Goal: Task Accomplishment & Management: Complete application form

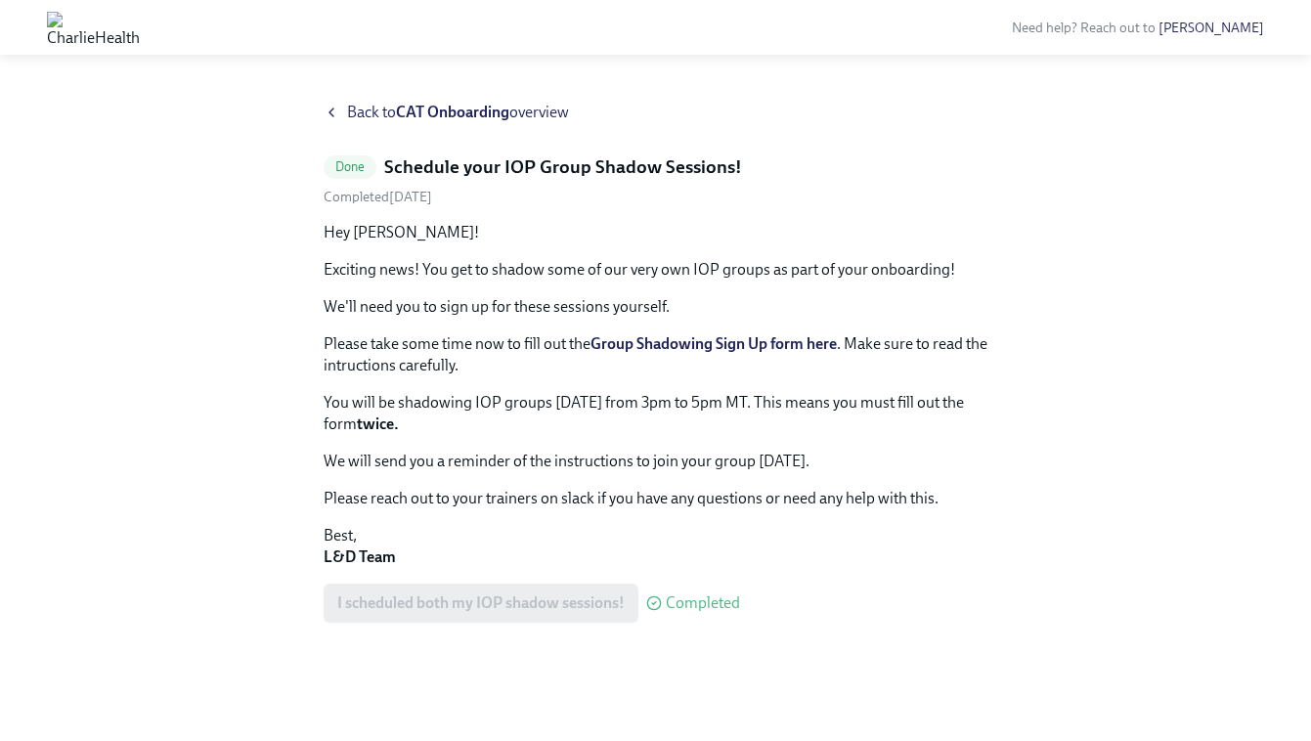
click at [363, 109] on span "Back to CAT Onboarding overview" at bounding box center [458, 113] width 222 height 22
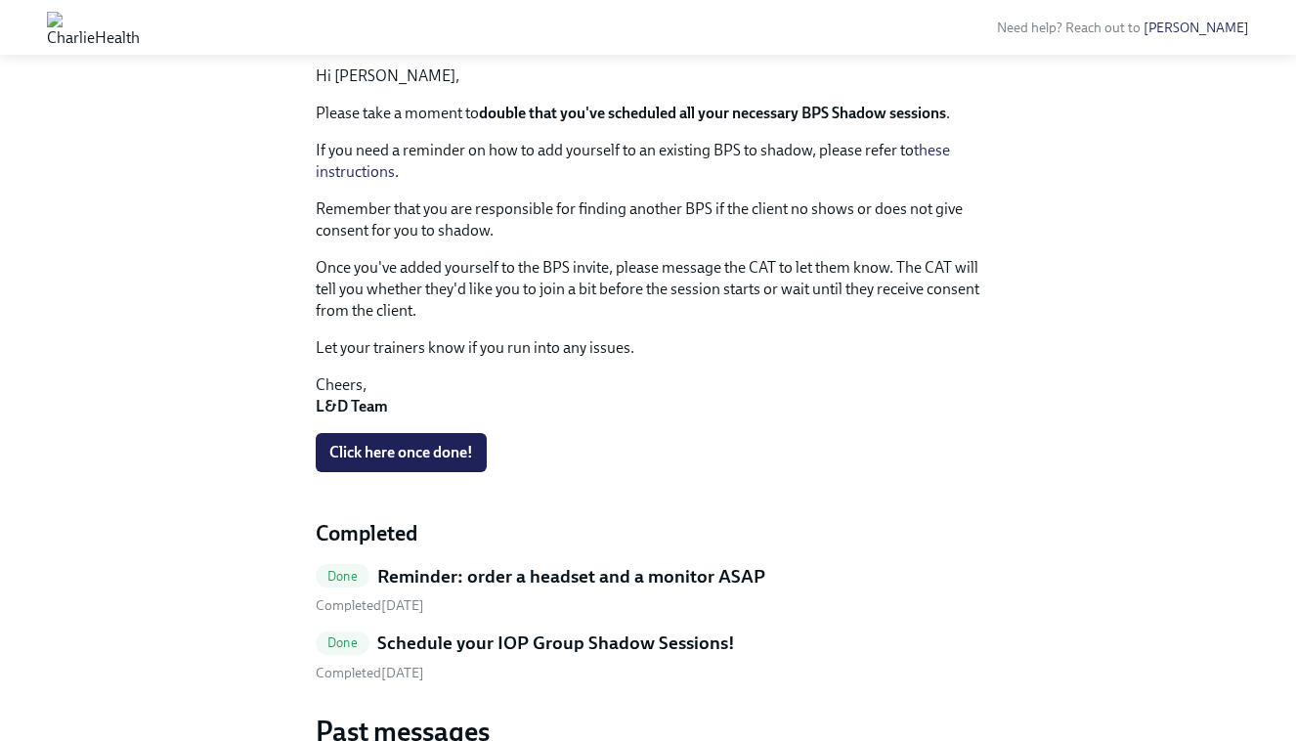
scroll to position [476, 0]
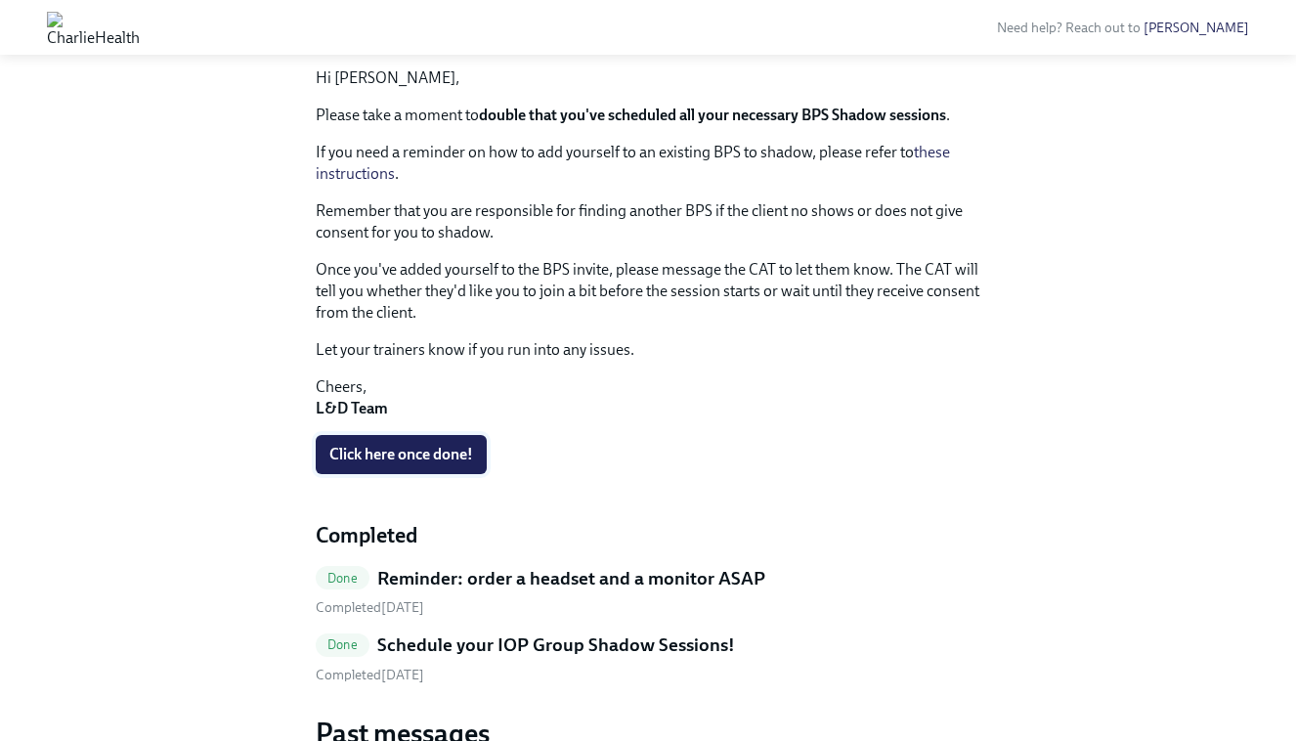
click at [376, 454] on span "Click here once done!" at bounding box center [401, 455] width 144 height 20
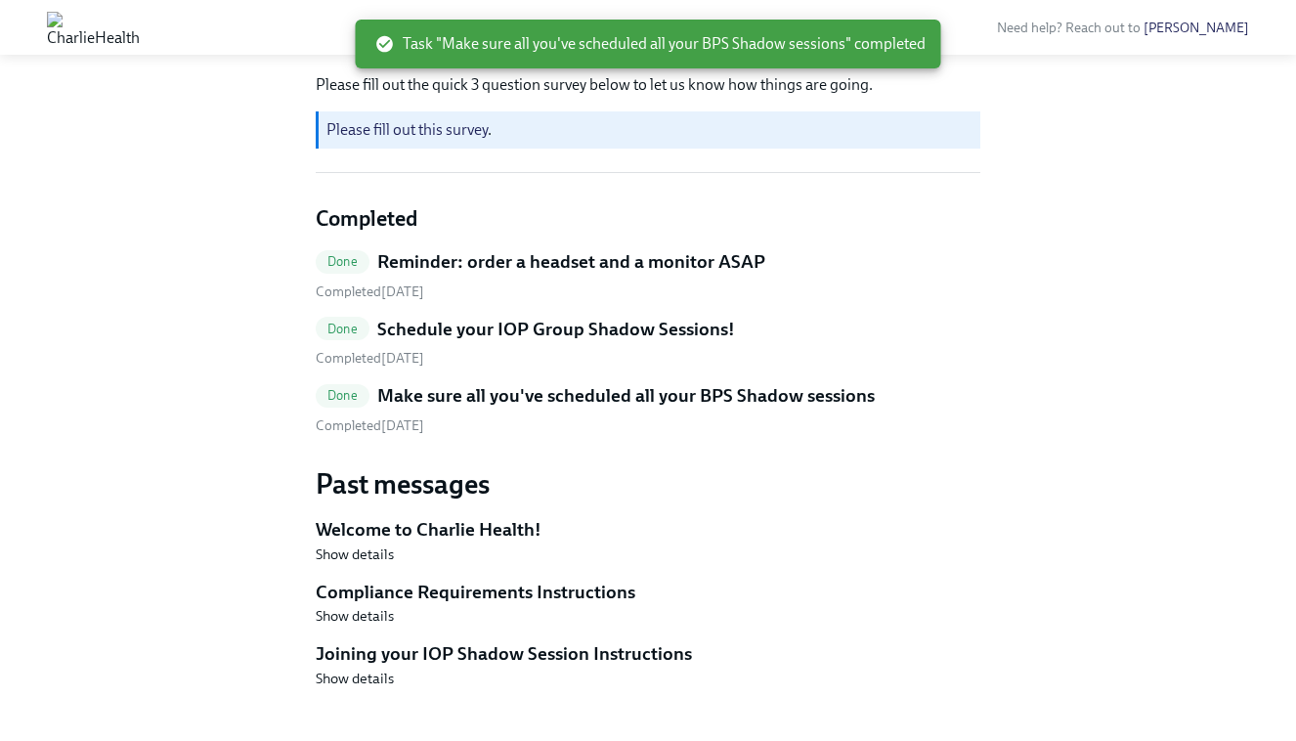
scroll to position [297, 0]
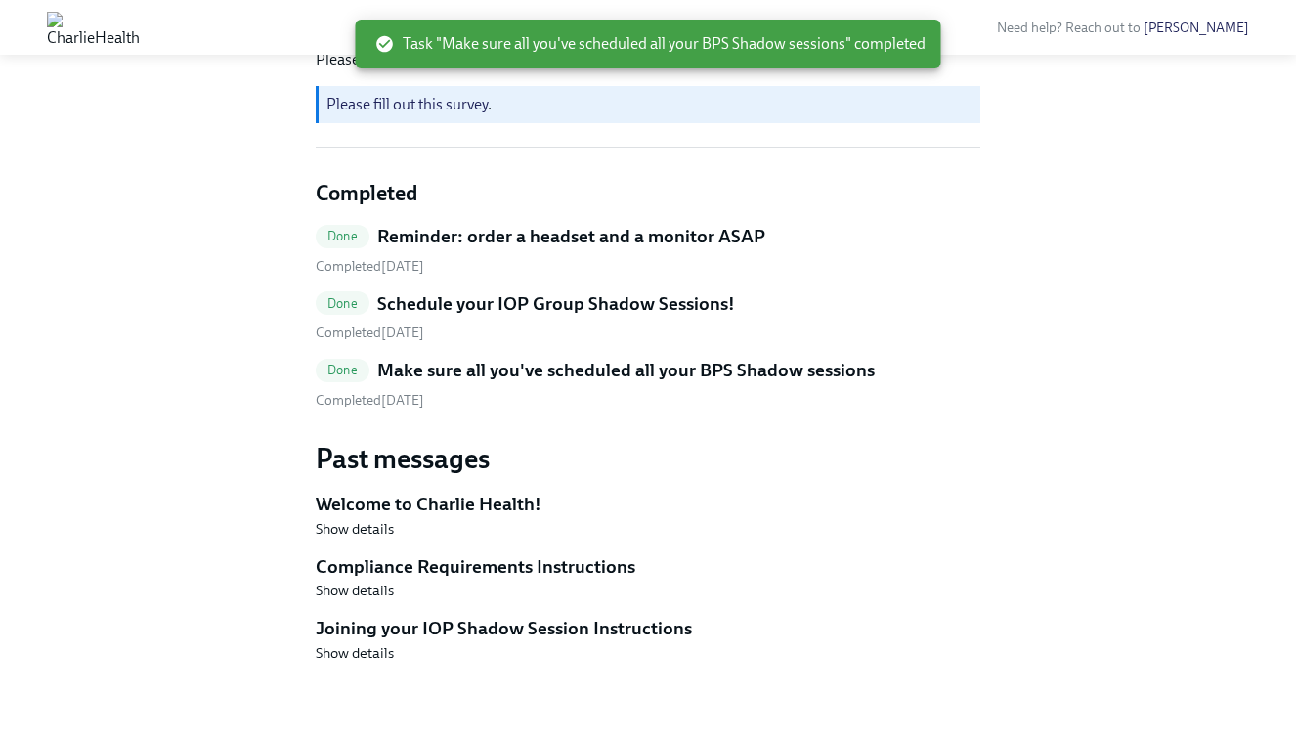
click at [487, 569] on h5 "Compliance Requirements Instructions" at bounding box center [648, 566] width 665 height 25
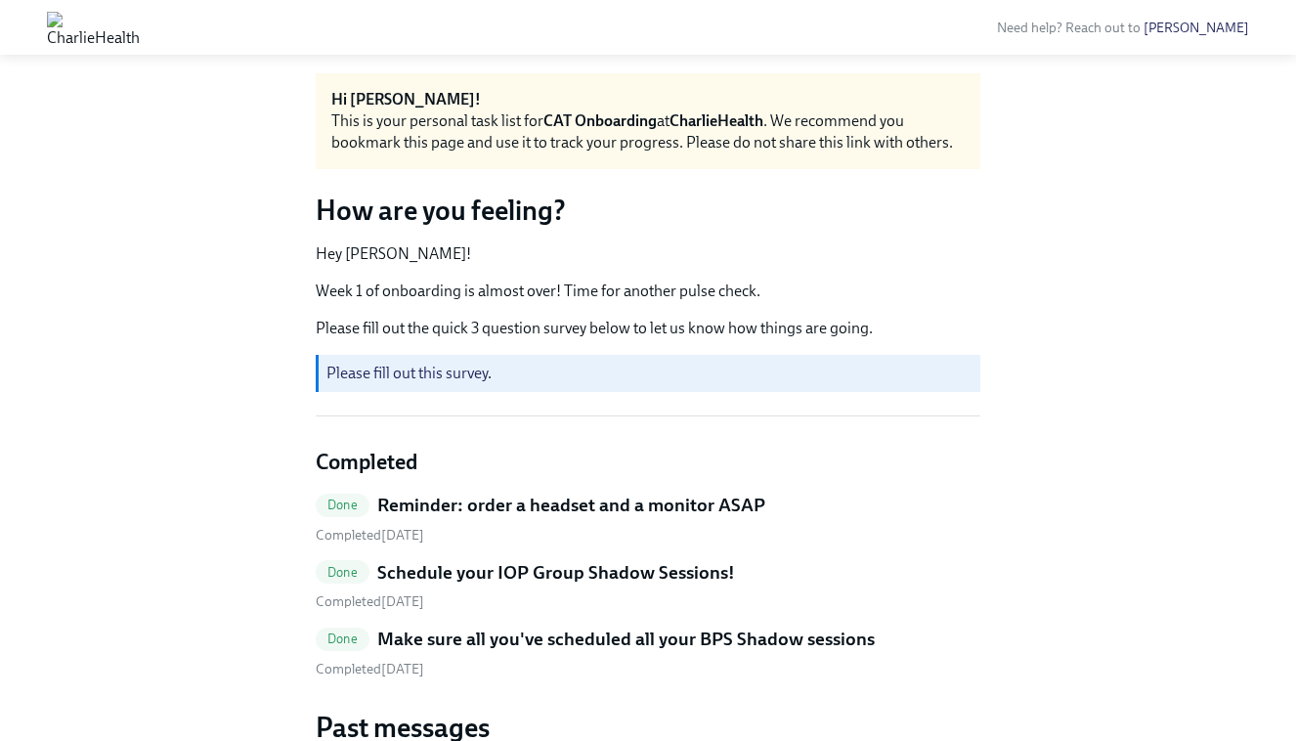
scroll to position [0, 0]
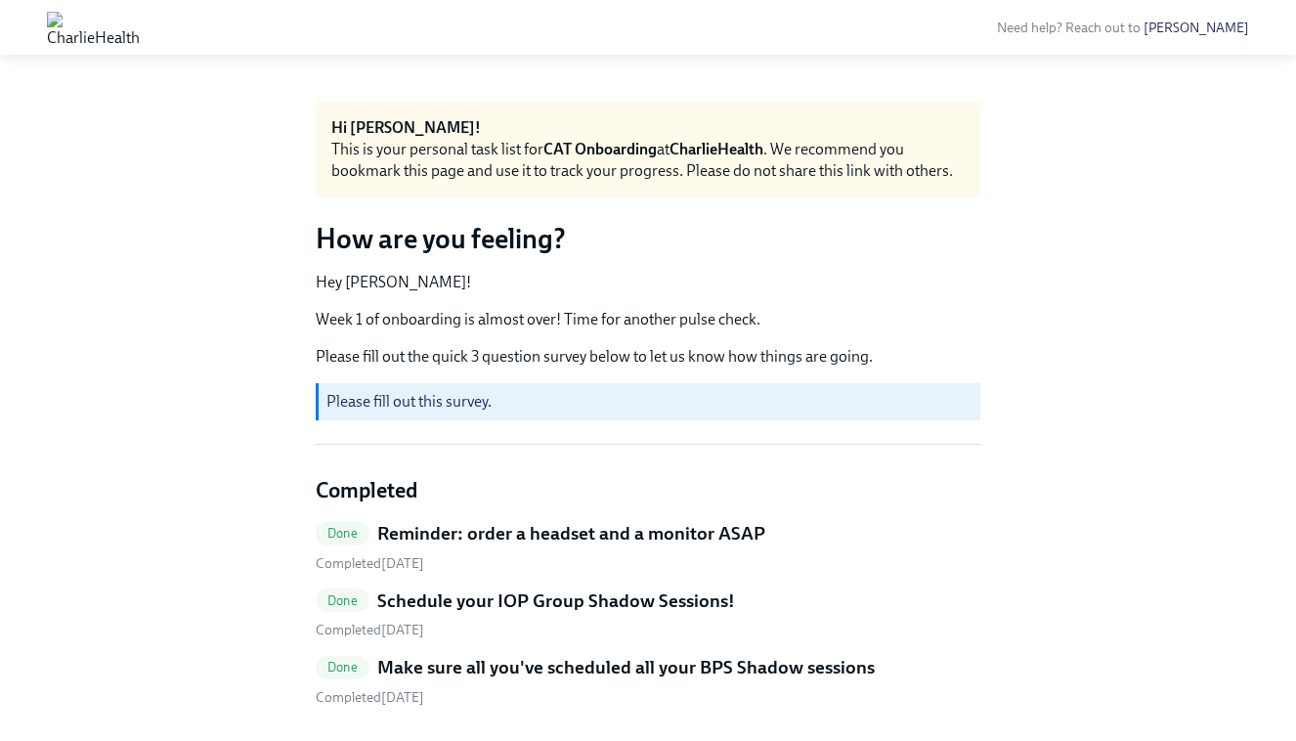
click at [140, 30] on img at bounding box center [93, 27] width 93 height 31
click at [140, 26] on img at bounding box center [93, 27] width 93 height 31
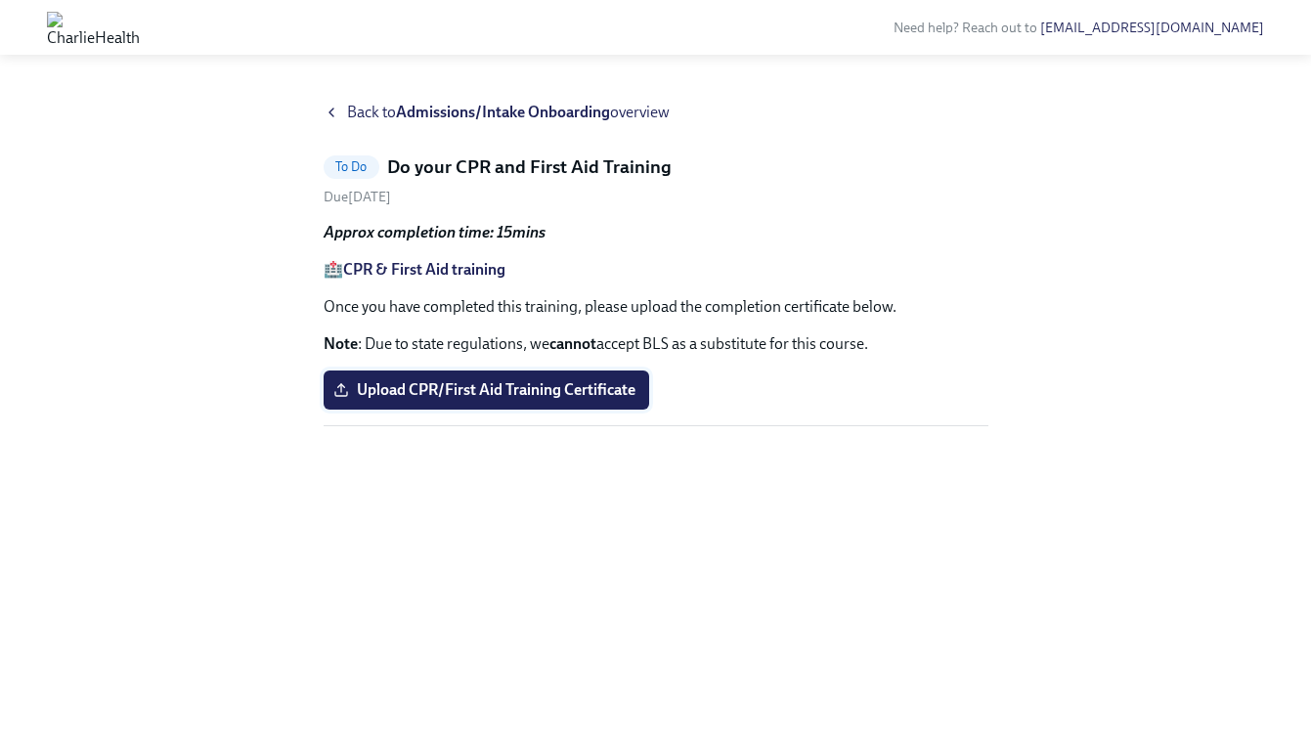
click at [481, 384] on span "Upload CPR/First Aid Training Certificate" at bounding box center [486, 390] width 298 height 20
click at [0, 0] on input "Upload CPR/First Aid Training Certificate" at bounding box center [0, 0] width 0 height 0
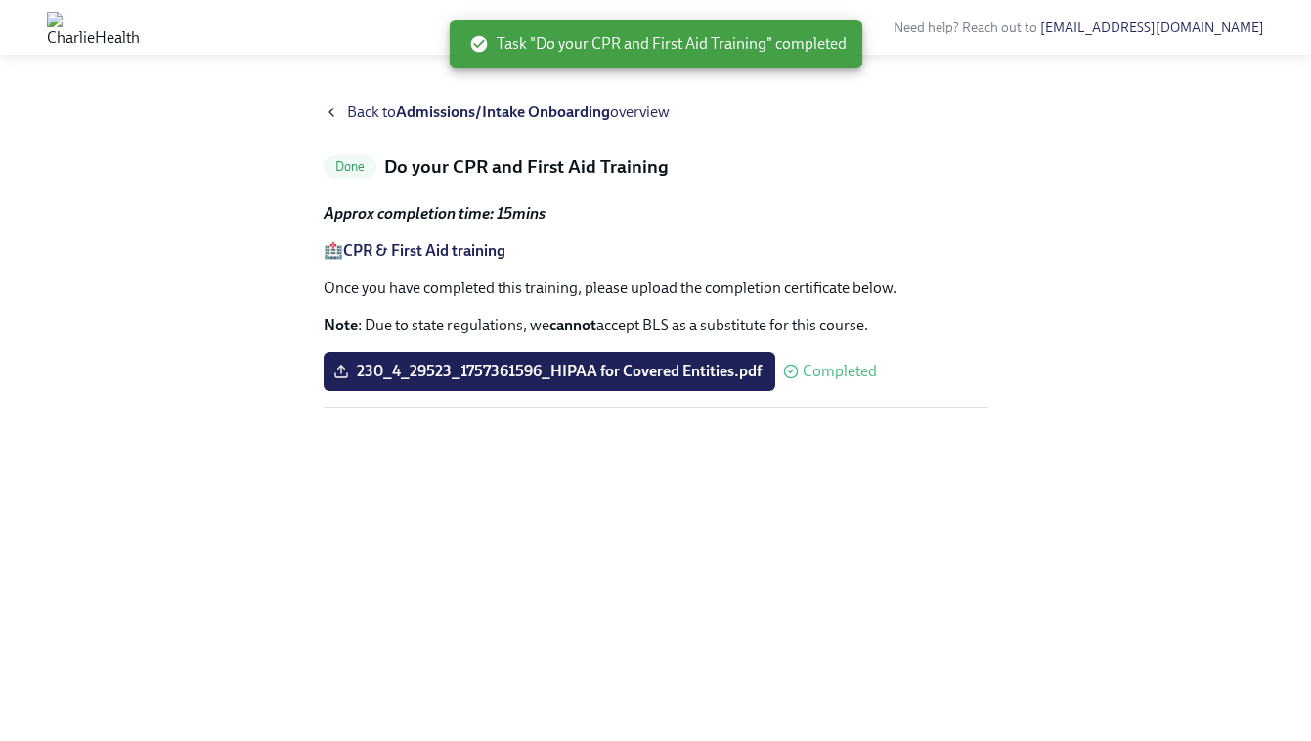
click at [412, 111] on strong "Admissions/Intake Onboarding" at bounding box center [503, 112] width 214 height 19
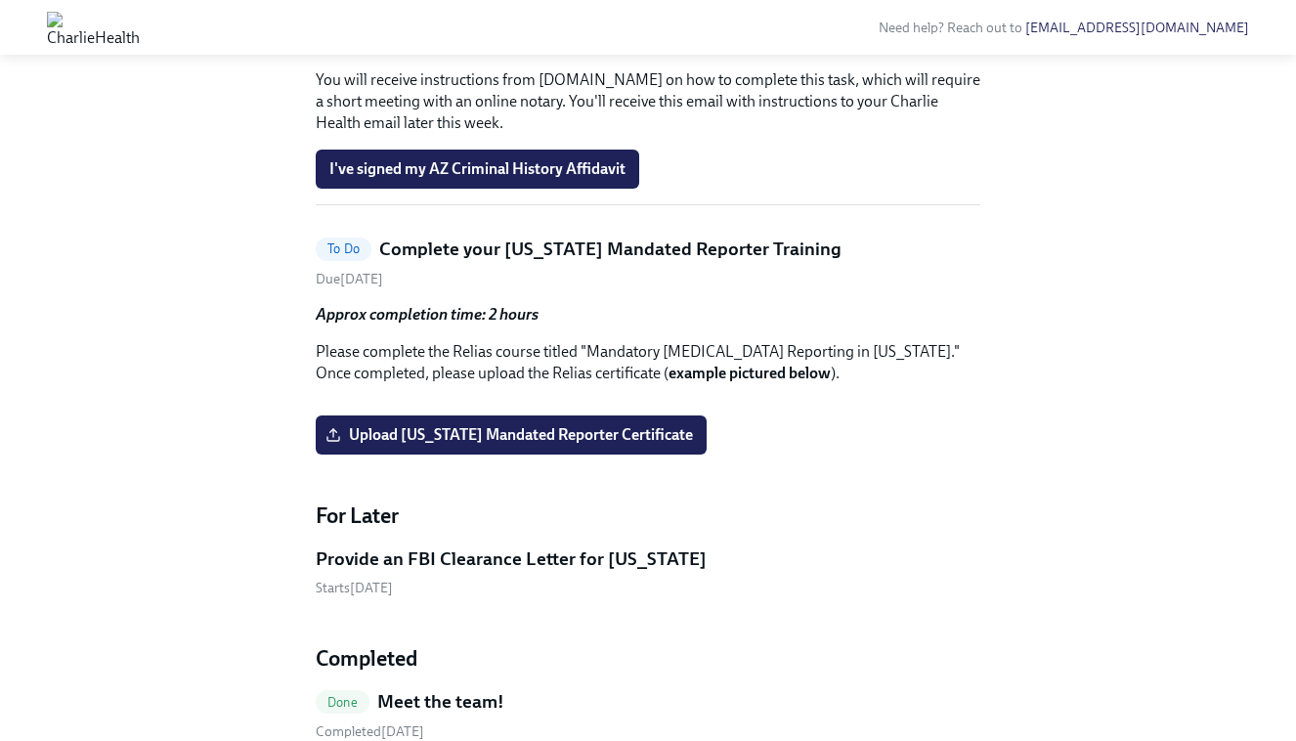
scroll to position [1372, 0]
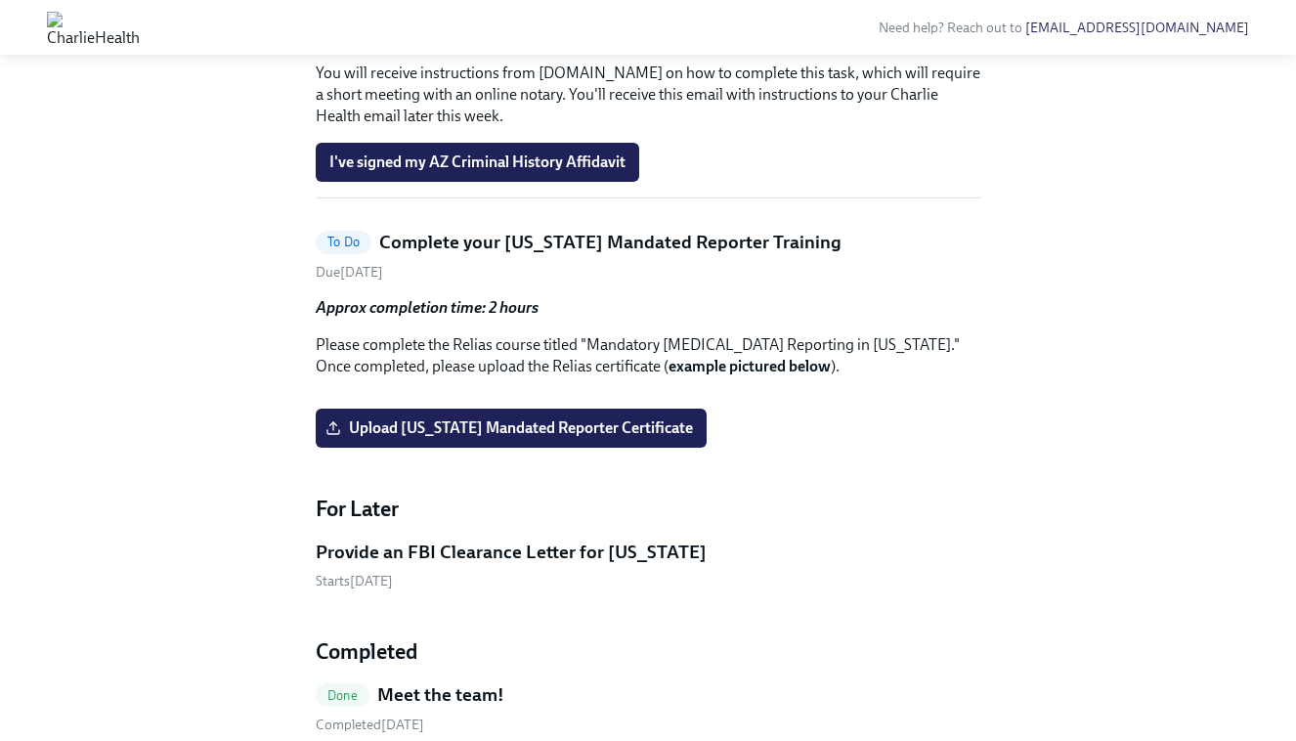
click at [525, 172] on span "I've signed my AZ Criminal History Affidavit" at bounding box center [477, 162] width 296 height 20
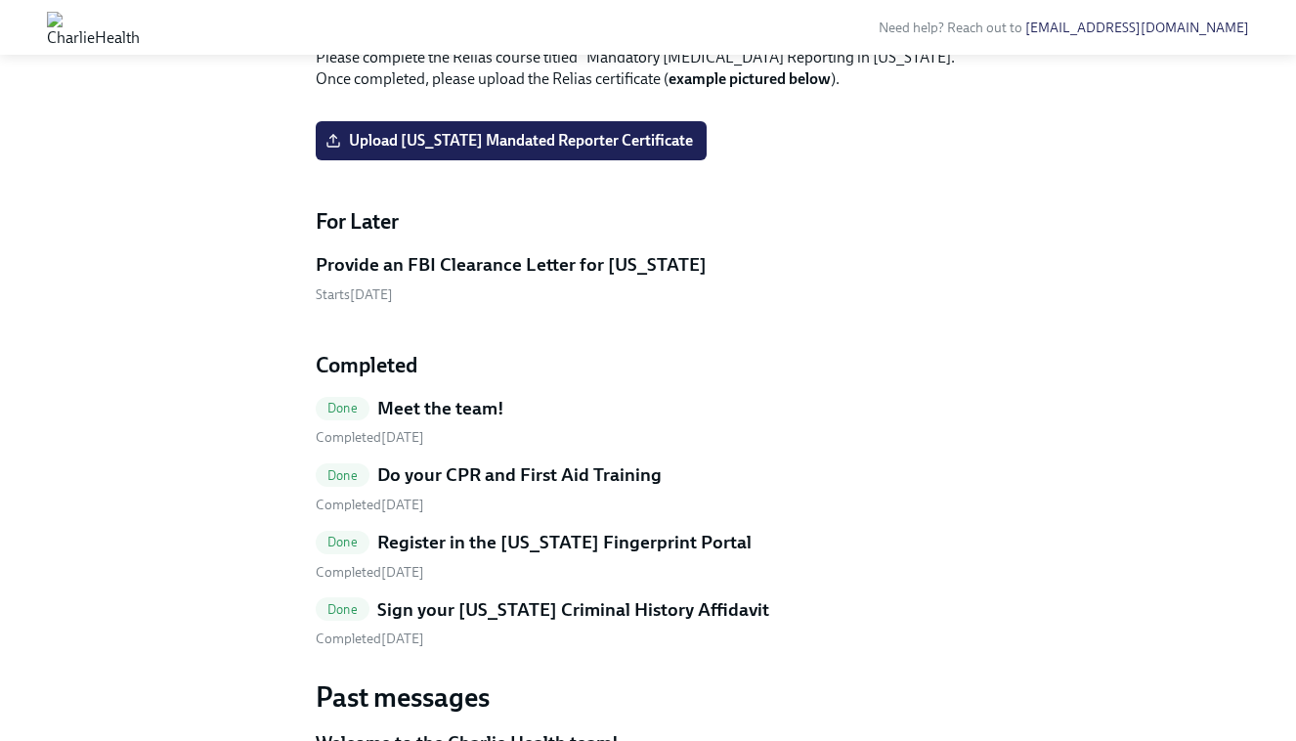
scroll to position [1391, 0]
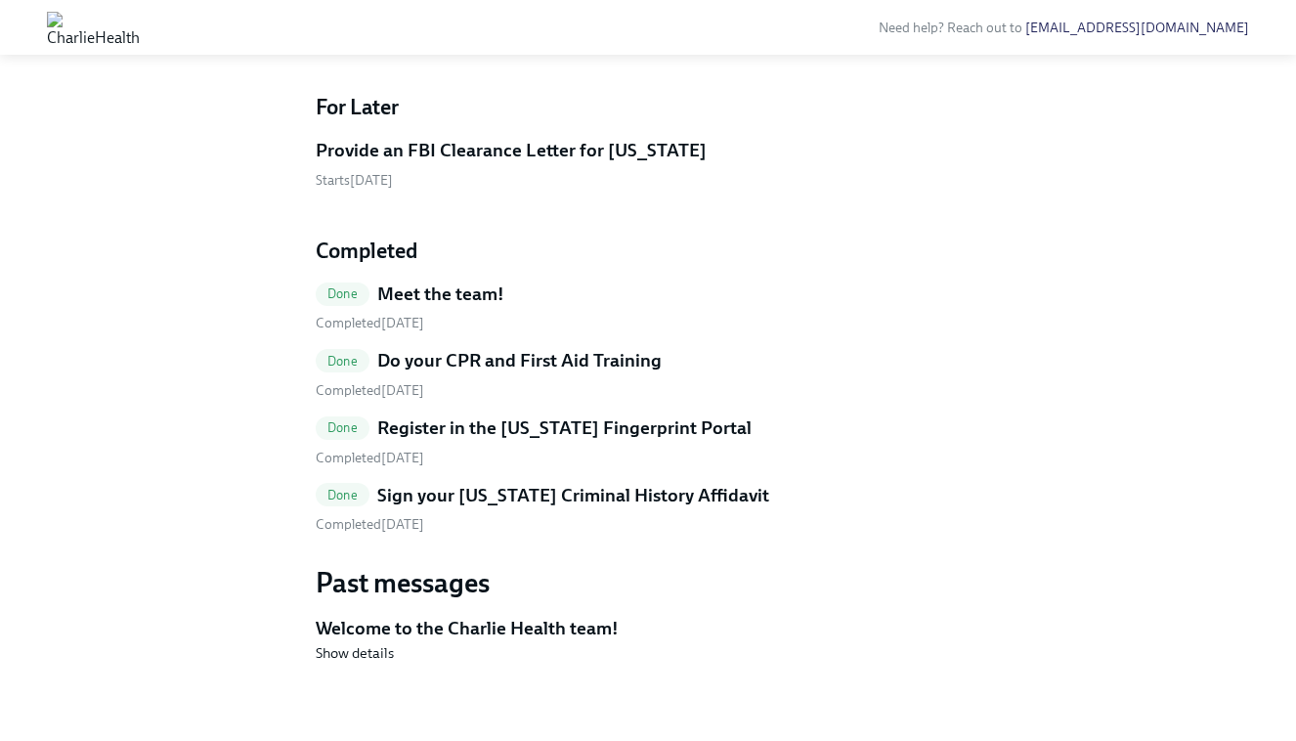
click at [510, 46] on label "Upload [US_STATE] Mandated Reporter Certificate" at bounding box center [511, 26] width 391 height 39
click at [0, 0] on input "Upload [US_STATE] Mandated Reporter Certificate" at bounding box center [0, 0] width 0 height 0
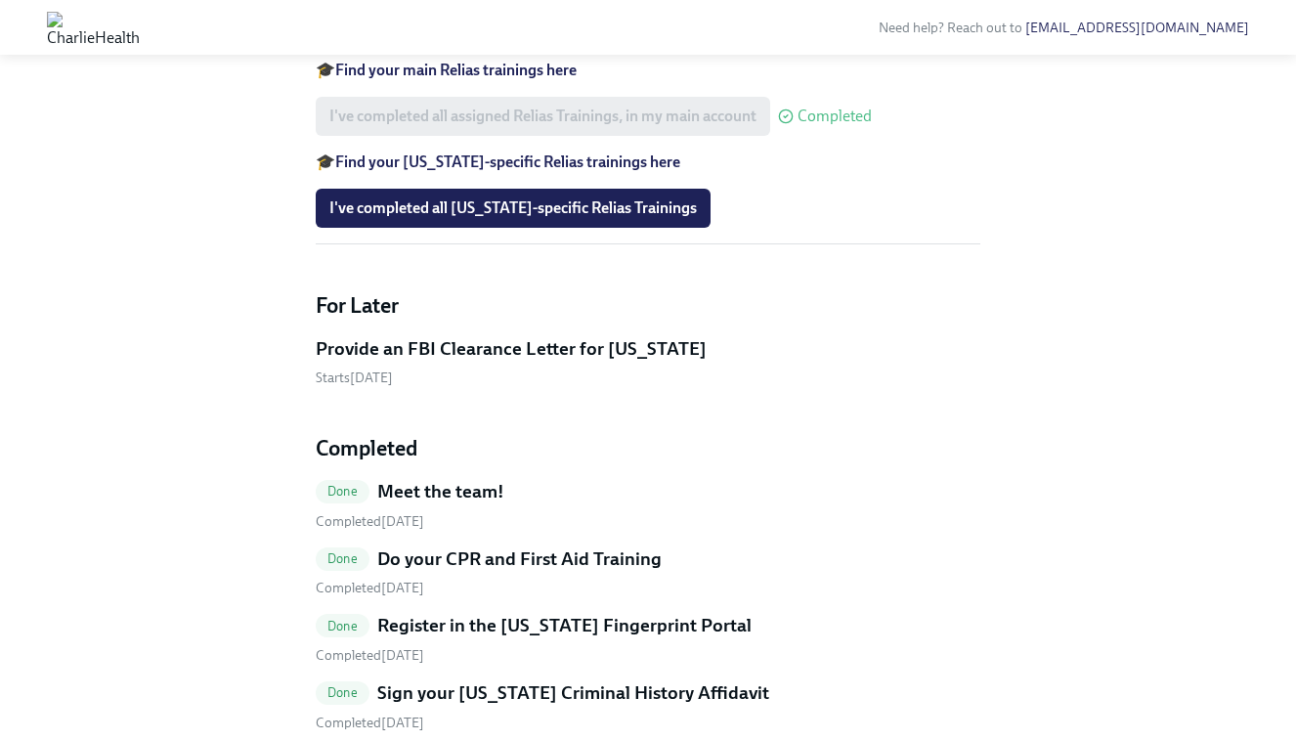
scroll to position [1002, 0]
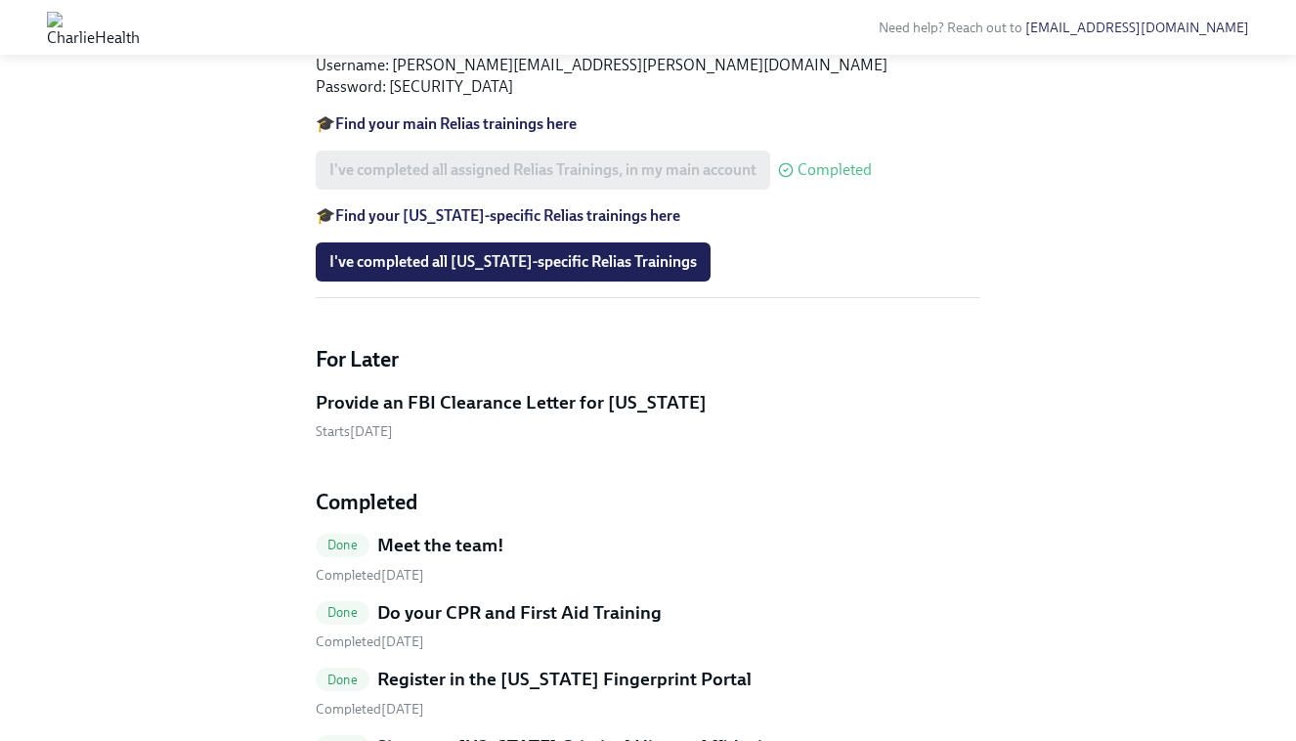
click at [480, 225] on strong "Find your [US_STATE]-specific Relias trainings here" at bounding box center [507, 215] width 345 height 19
